Goal: Ask a question

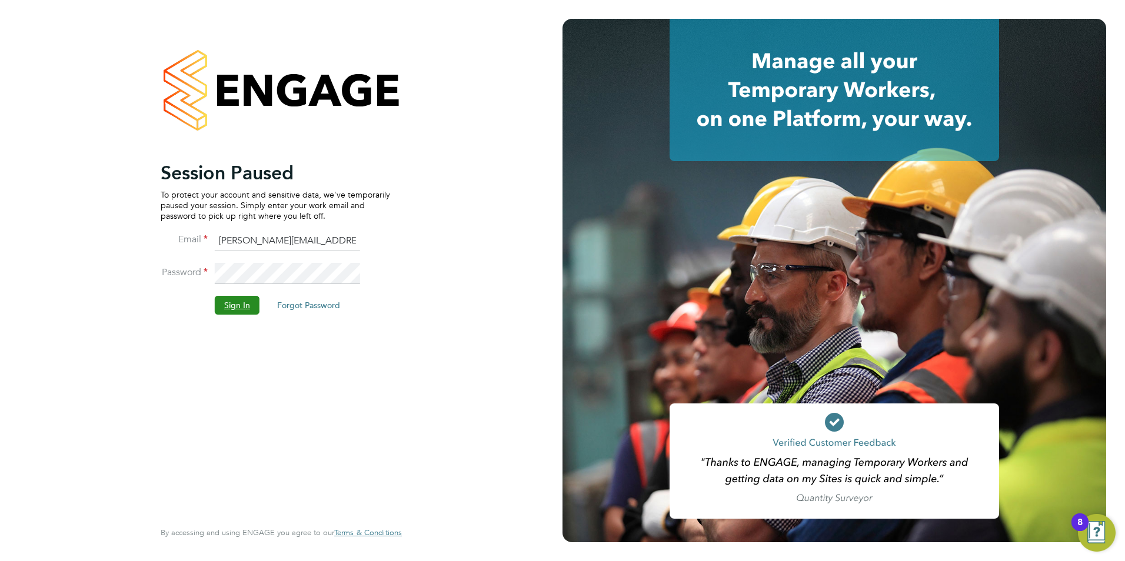
click at [231, 309] on button "Sign In" at bounding box center [237, 305] width 45 height 19
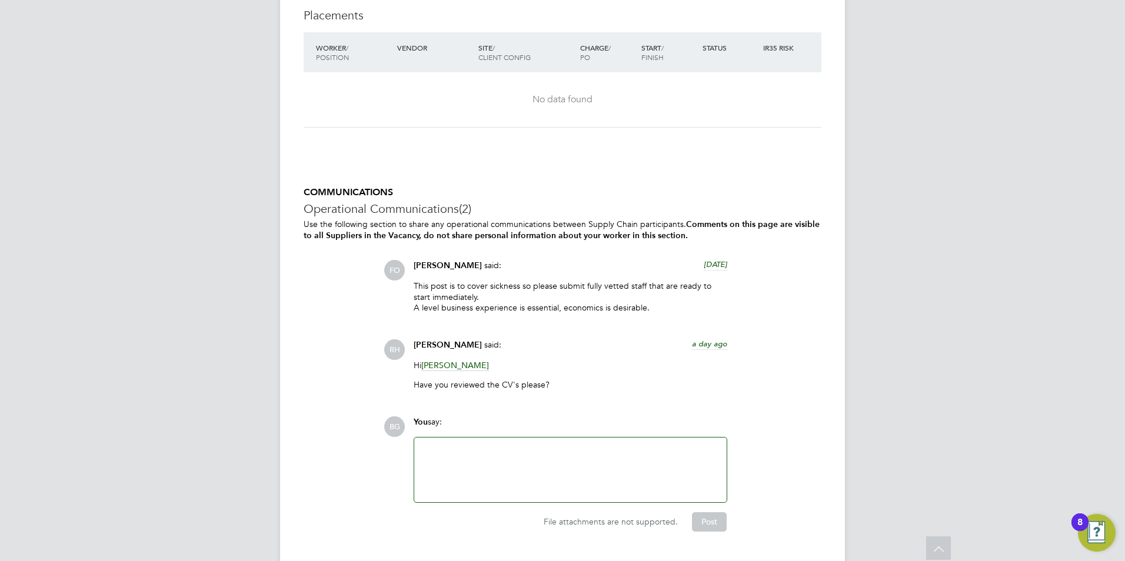
scroll to position [1711, 0]
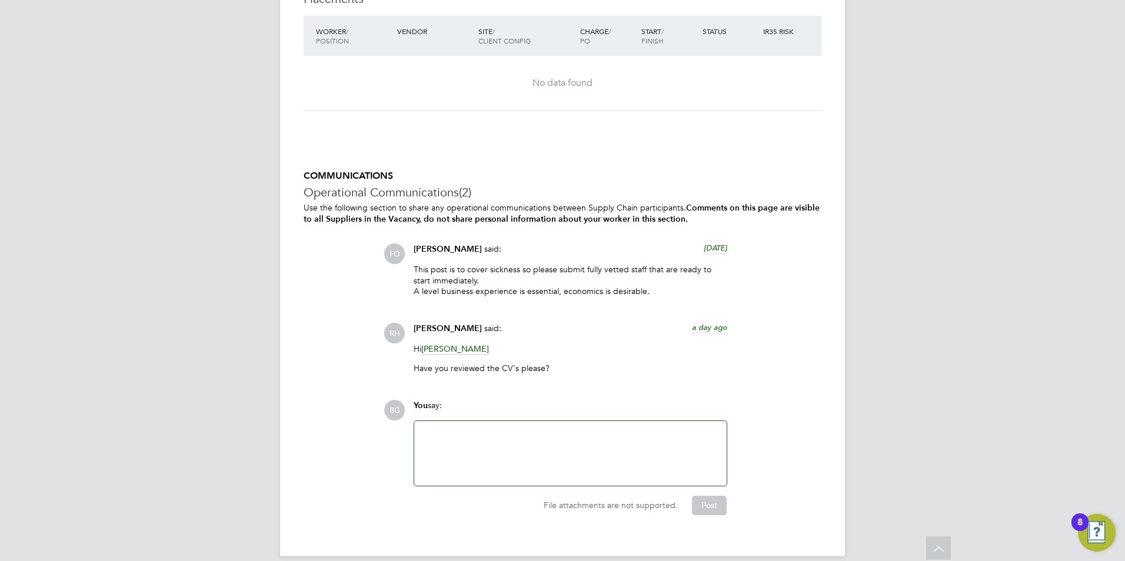
click at [531, 445] on div at bounding box center [570, 453] width 298 height 51
click at [488, 449] on div at bounding box center [570, 453] width 298 height 51
drag, startPoint x: 551, startPoint y: 443, endPoint x: 203, endPoint y: 354, distance: 359.5
